Goal: Information Seeking & Learning: Learn about a topic

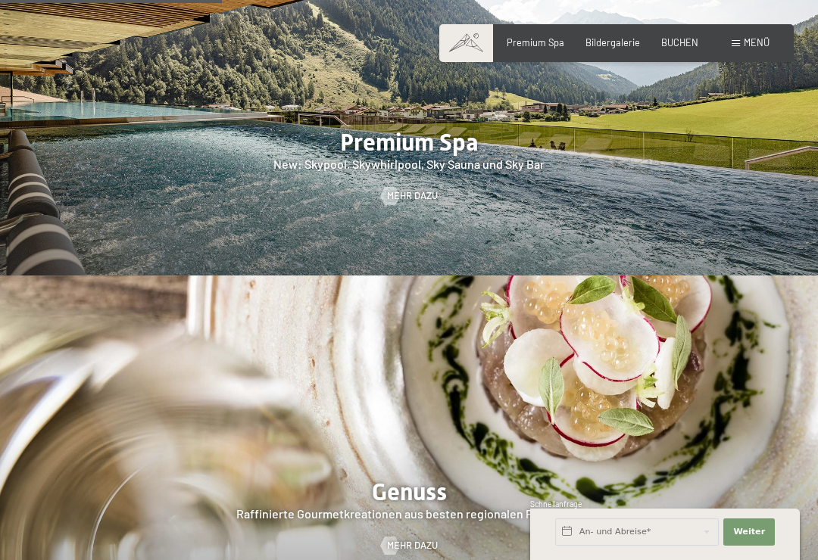
scroll to position [1903, 0]
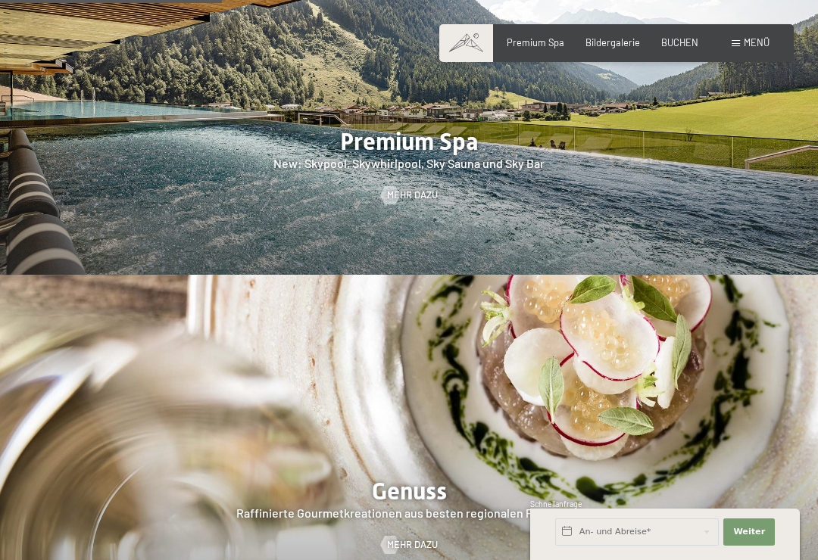
click at [625, 47] on div "Bildergalerie" at bounding box center [612, 43] width 55 height 14
click at [619, 36] on span "Bildergalerie" at bounding box center [612, 42] width 55 height 12
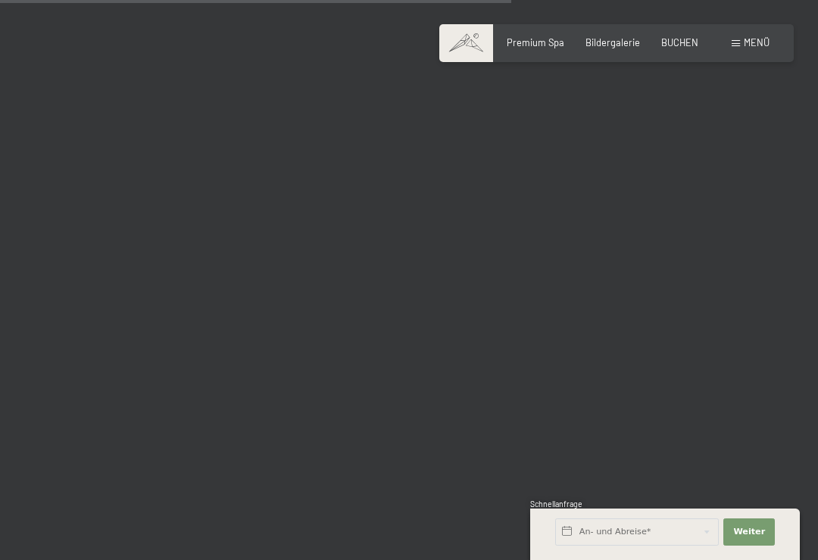
scroll to position [7215, 0]
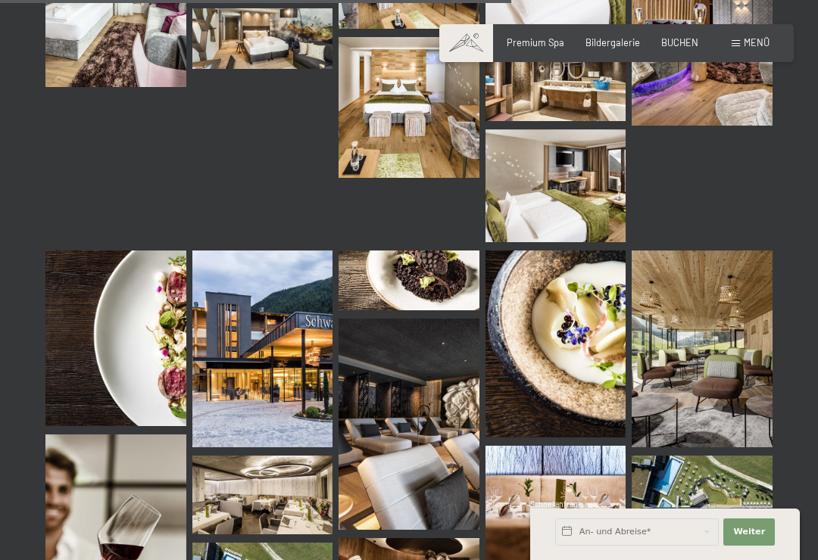
click at [547, 36] on span "Premium Spa" at bounding box center [536, 42] width 58 height 12
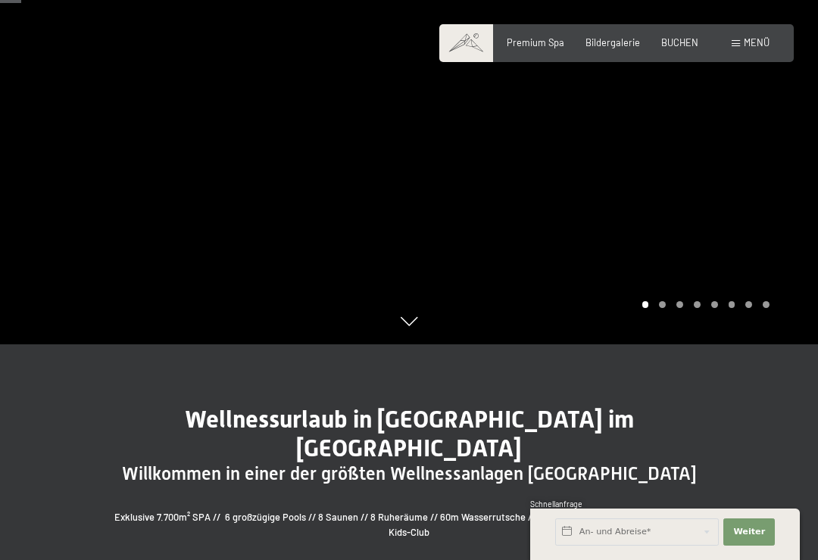
scroll to position [217, 0]
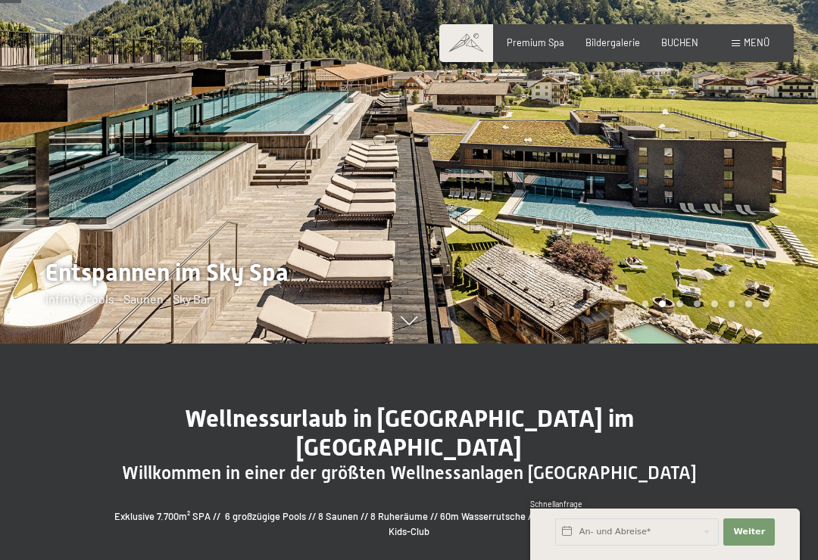
click at [416, 342] on div at bounding box center [613, 63] width 409 height 560
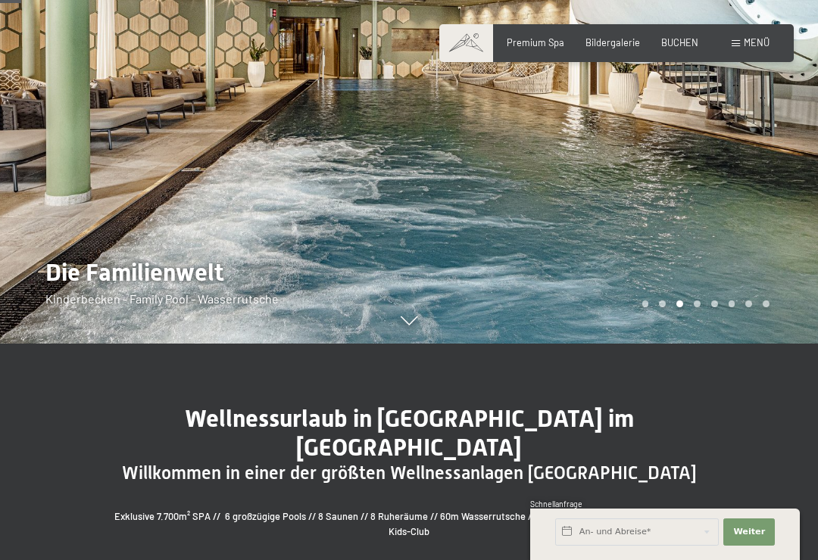
click at [414, 326] on icon at bounding box center [409, 321] width 17 height 9
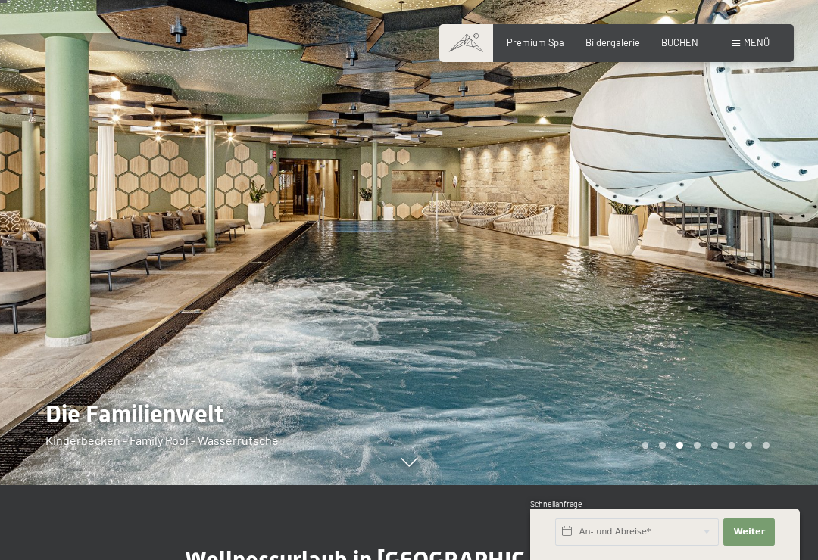
scroll to position [74, 0]
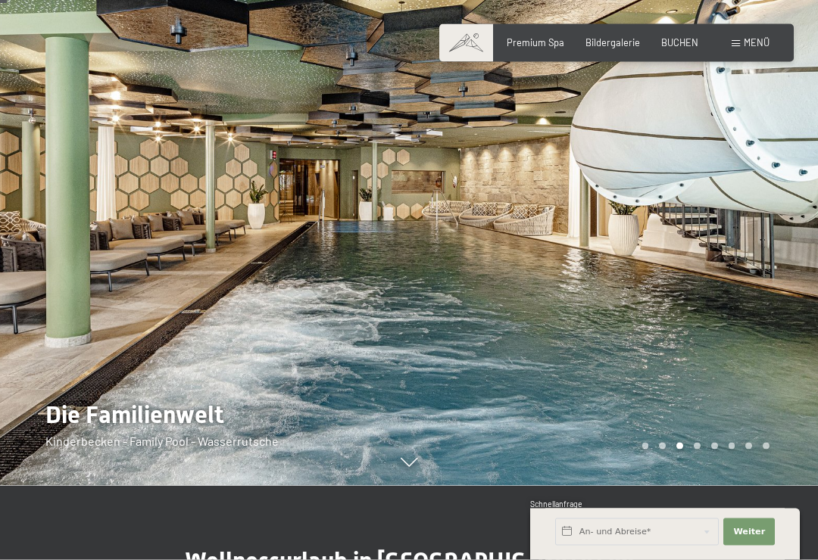
click at [701, 473] on div at bounding box center [613, 206] width 409 height 560
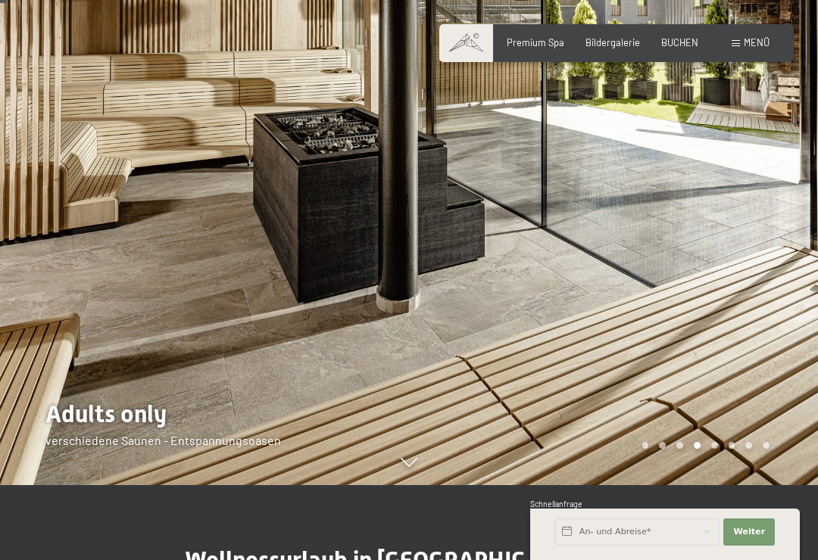
click at [726, 449] on div "Carousel Pagination" at bounding box center [703, 445] width 133 height 7
click at [720, 449] on div "Carousel Pagination" at bounding box center [703, 445] width 133 height 7
click at [716, 449] on div "Carousel Page 5" at bounding box center [714, 445] width 7 height 7
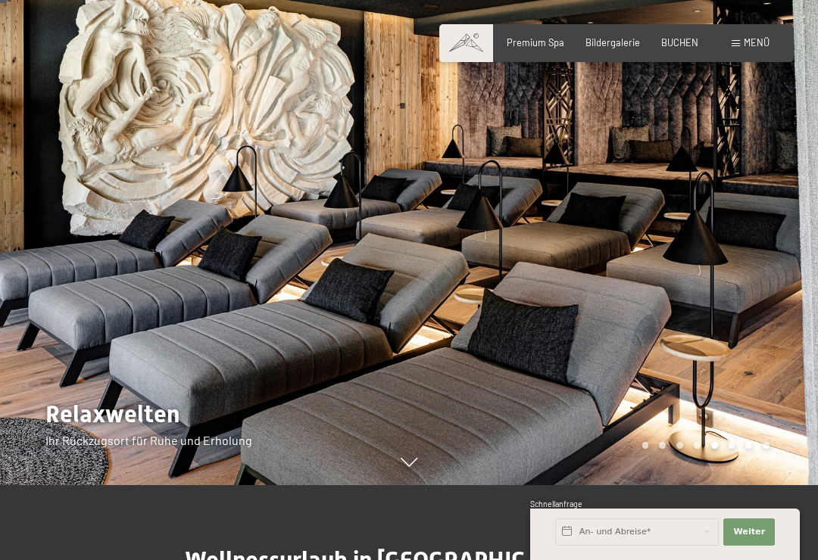
click at [735, 449] on div "Carousel Page 6" at bounding box center [732, 445] width 7 height 7
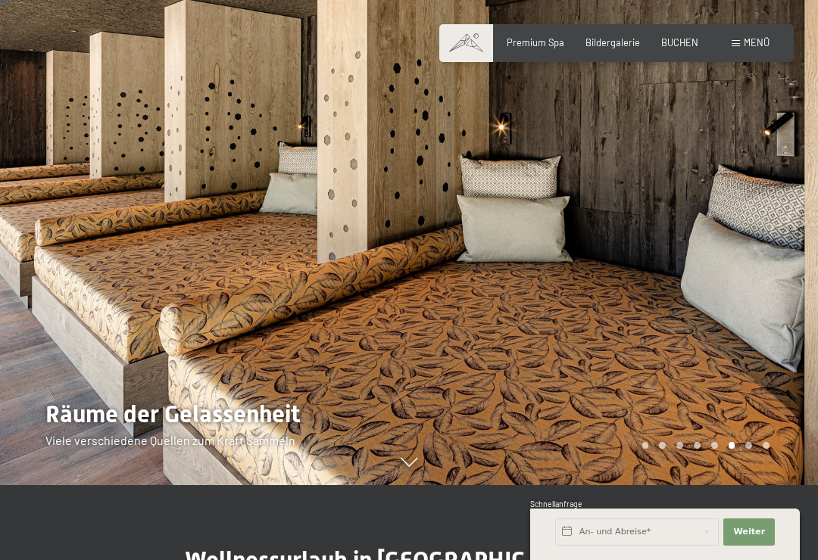
click at [756, 449] on div "Carousel Pagination" at bounding box center [703, 445] width 133 height 7
click at [754, 449] on div "Carousel Pagination" at bounding box center [703, 445] width 133 height 7
click at [751, 449] on div "Carousel Page 7" at bounding box center [748, 445] width 7 height 7
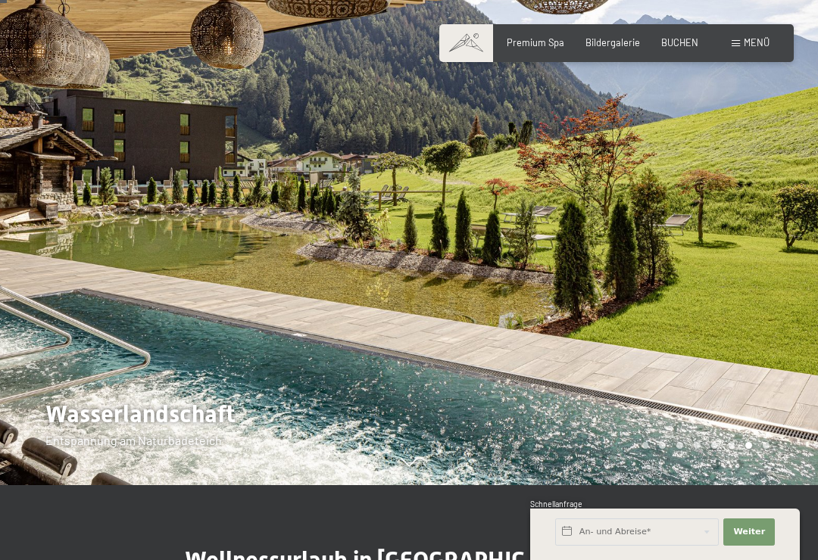
click at [773, 468] on div at bounding box center [613, 205] width 409 height 560
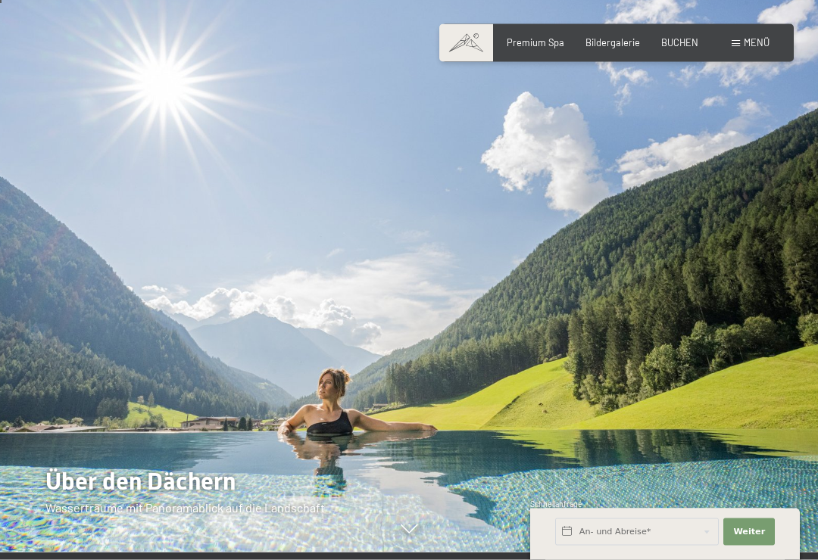
scroll to position [0, 0]
